Goal: Navigation & Orientation: Find specific page/section

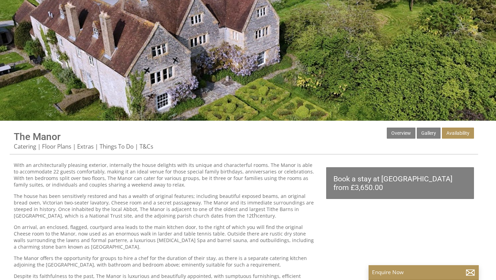
scroll to position [127, 0]
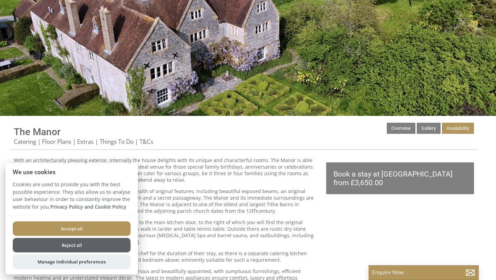
click at [112, 228] on button "Accept all" at bounding box center [72, 228] width 118 height 14
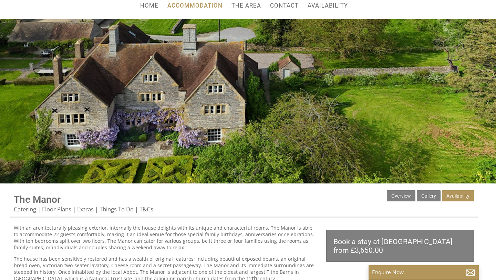
scroll to position [59, 0]
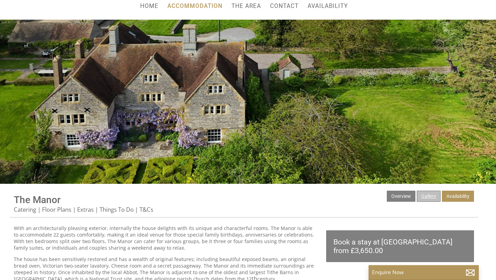
click at [425, 194] on link "Gallery" at bounding box center [429, 195] width 24 height 11
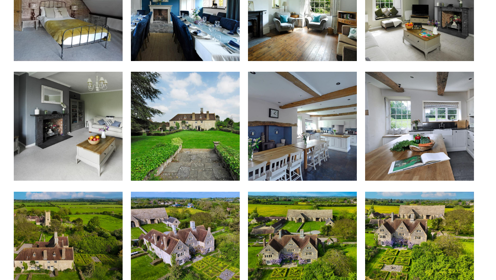
scroll to position [1323, 0]
